Goal: Information Seeking & Learning: Learn about a topic

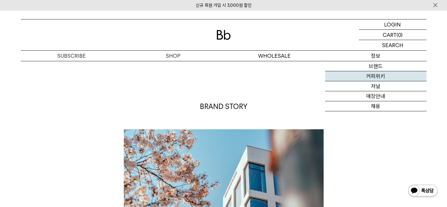
click at [376, 79] on link "커피위키" at bounding box center [375, 76] width 101 height 10
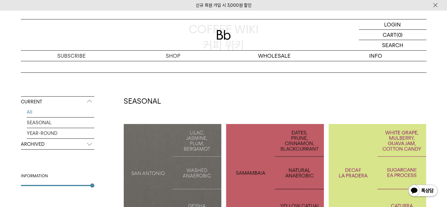
click at [366, 177] on p "COLOMBIA LA PRADERA DECAF" at bounding box center [378, 172] width 98 height 17
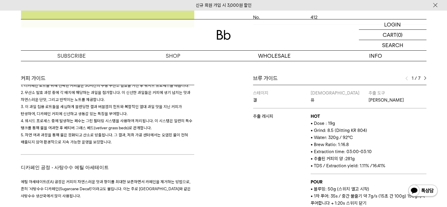
scroll to position [353, 0]
